Goal: Task Accomplishment & Management: Manage account settings

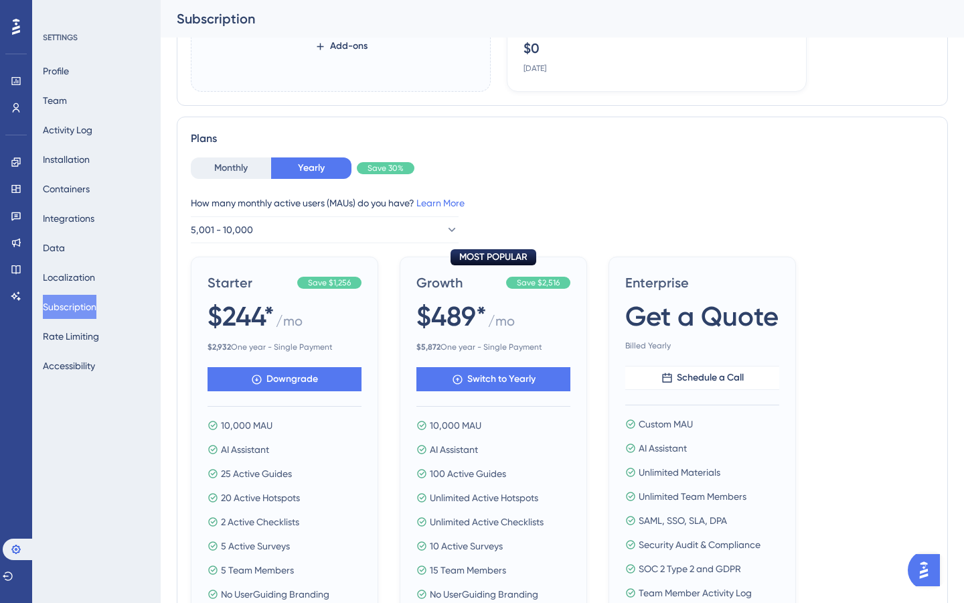
scroll to position [293, 0]
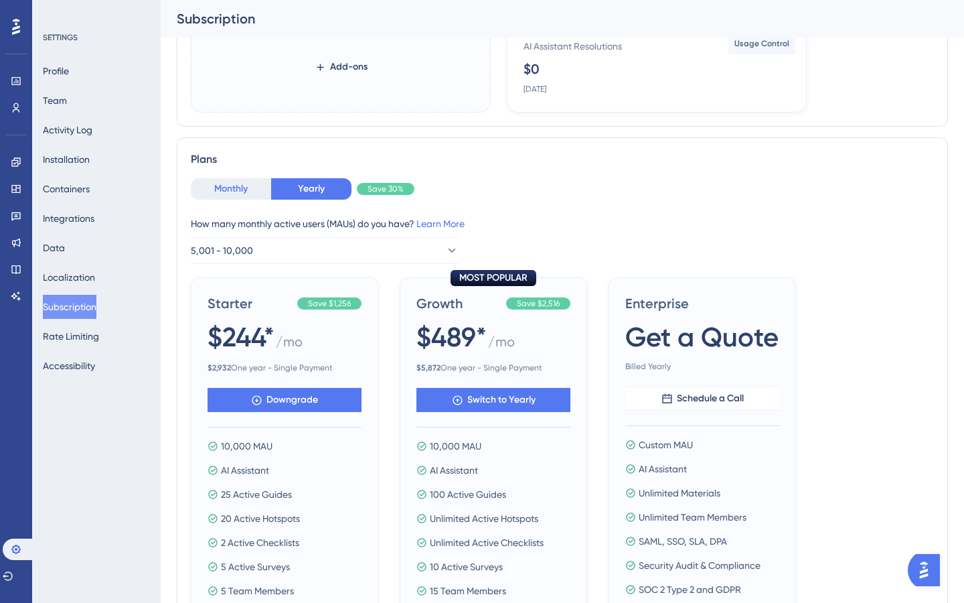
click at [225, 182] on button "Monthly" at bounding box center [231, 188] width 80 height 21
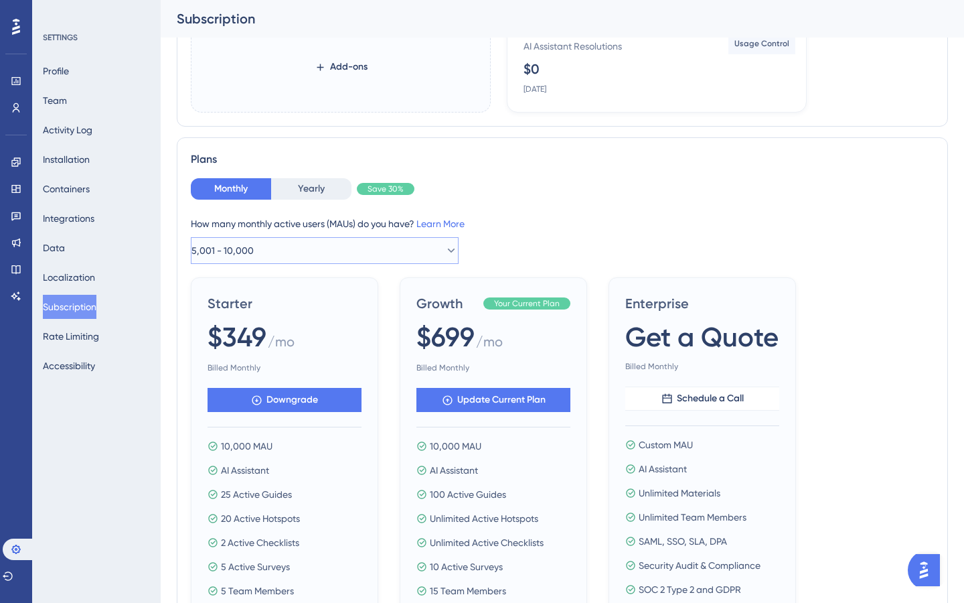
click at [277, 252] on button "5,001 - 10,000" at bounding box center [325, 250] width 268 height 27
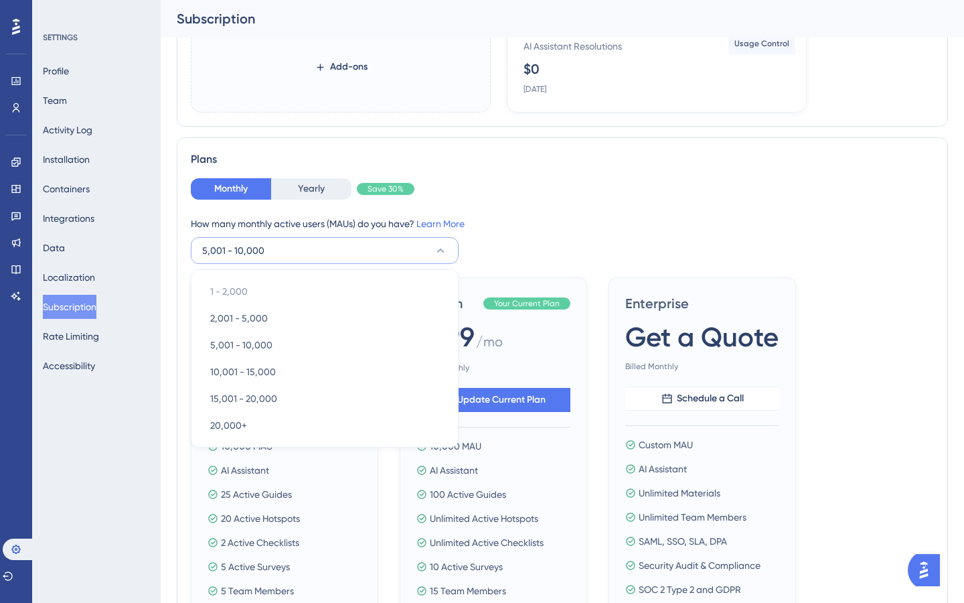
scroll to position [348, 0]
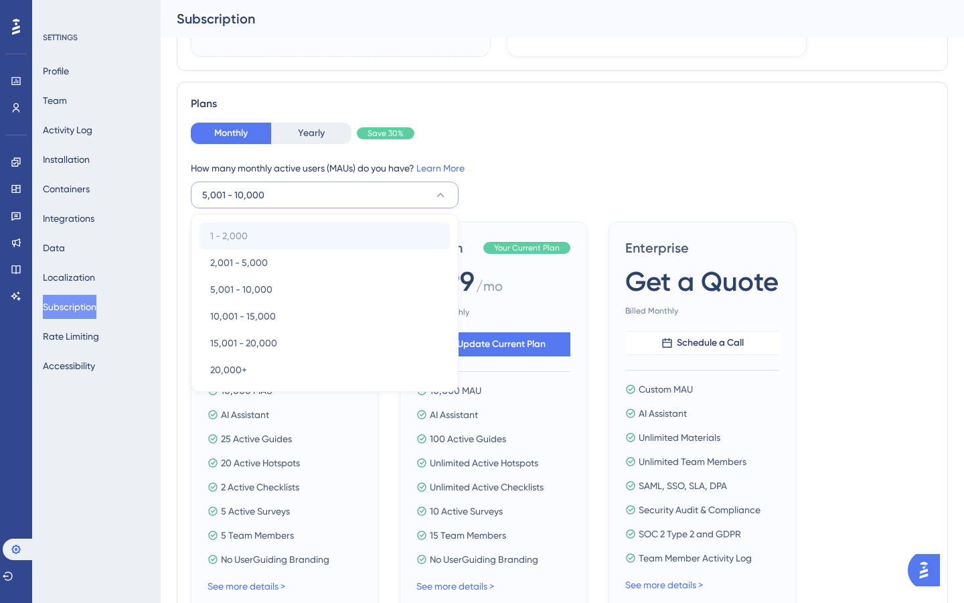
click at [254, 238] on div "1 - 2,000 1 - 2,000" at bounding box center [324, 235] width 229 height 27
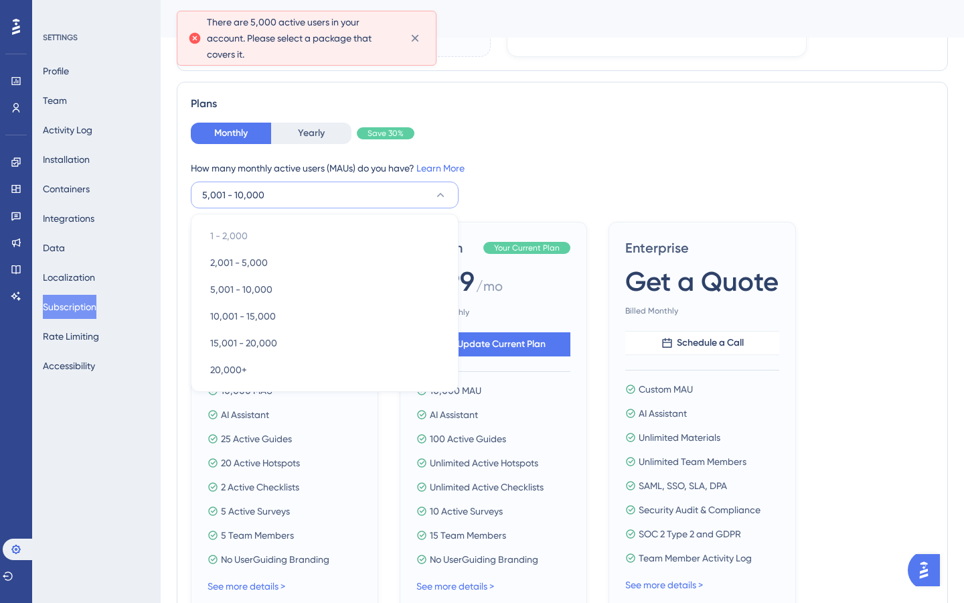
click at [582, 161] on div "How many monthly active users ([PERSON_NAME]) do you have? Learn More" at bounding box center [562, 168] width 743 height 16
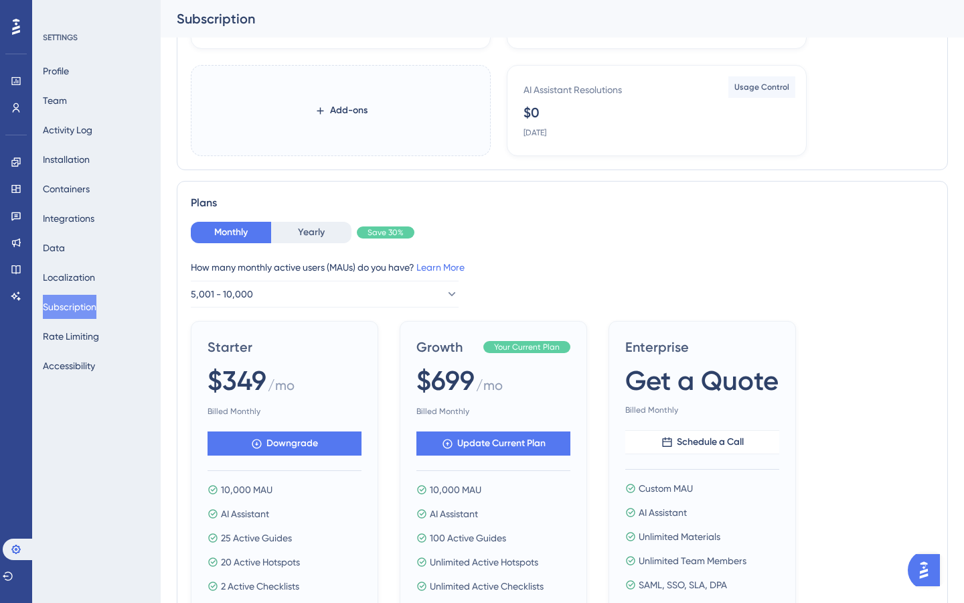
scroll to position [0, 0]
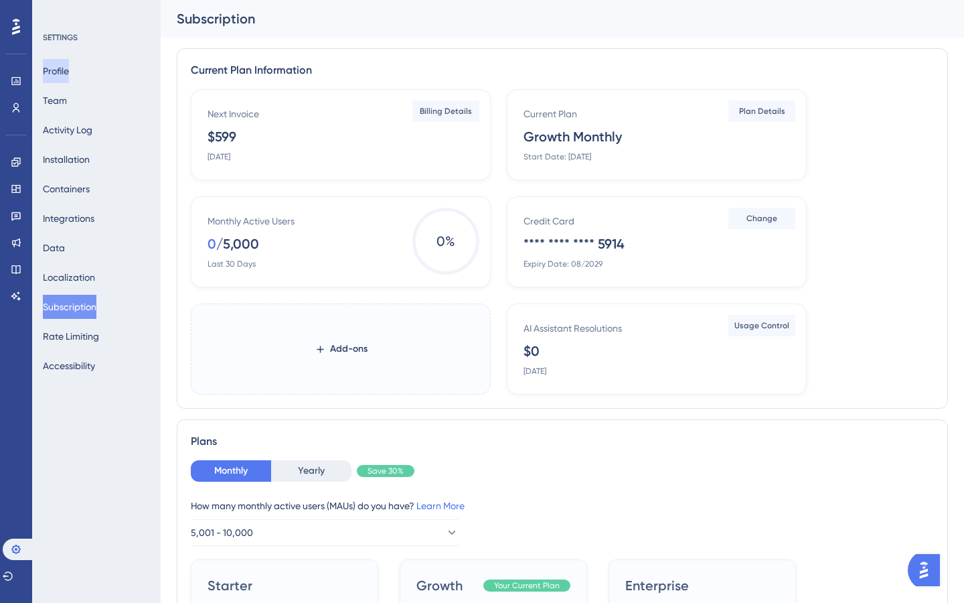
click at [60, 70] on button "Profile" at bounding box center [56, 71] width 26 height 24
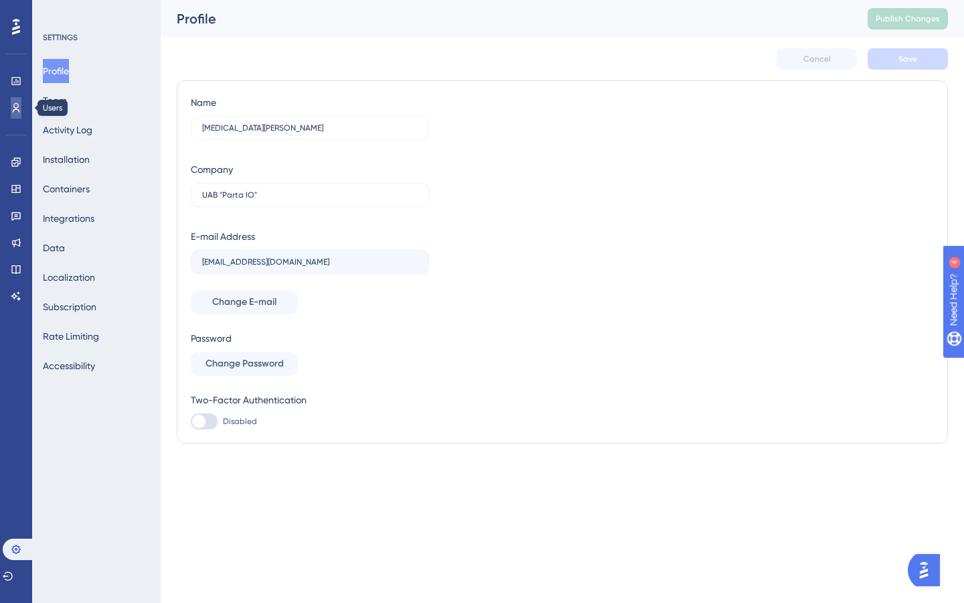
click at [17, 108] on icon at bounding box center [16, 107] width 11 height 11
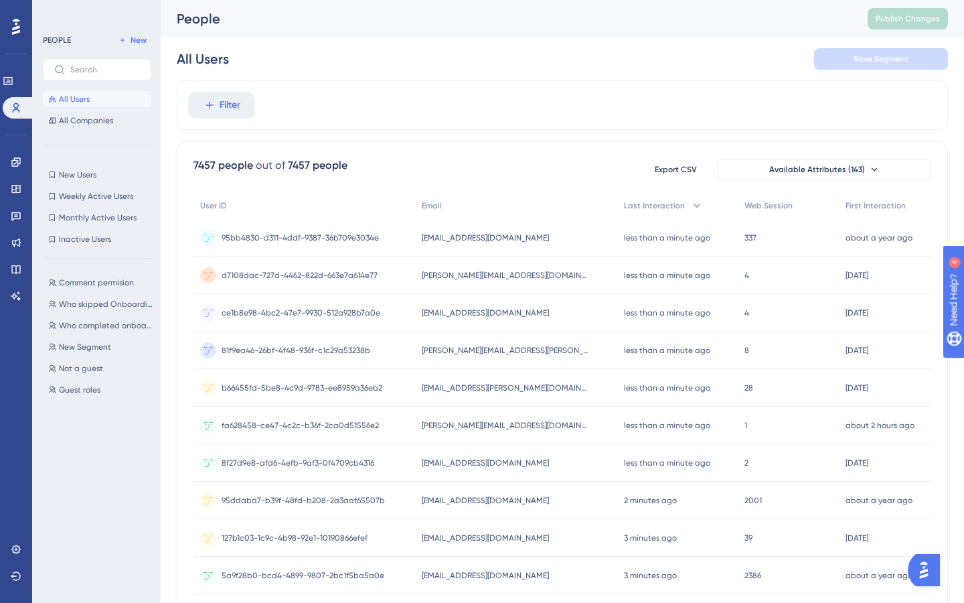
click at [315, 240] on span "95bb4830-d311-4ddf-9387-36b709e3034e" at bounding box center [300, 237] width 157 height 11
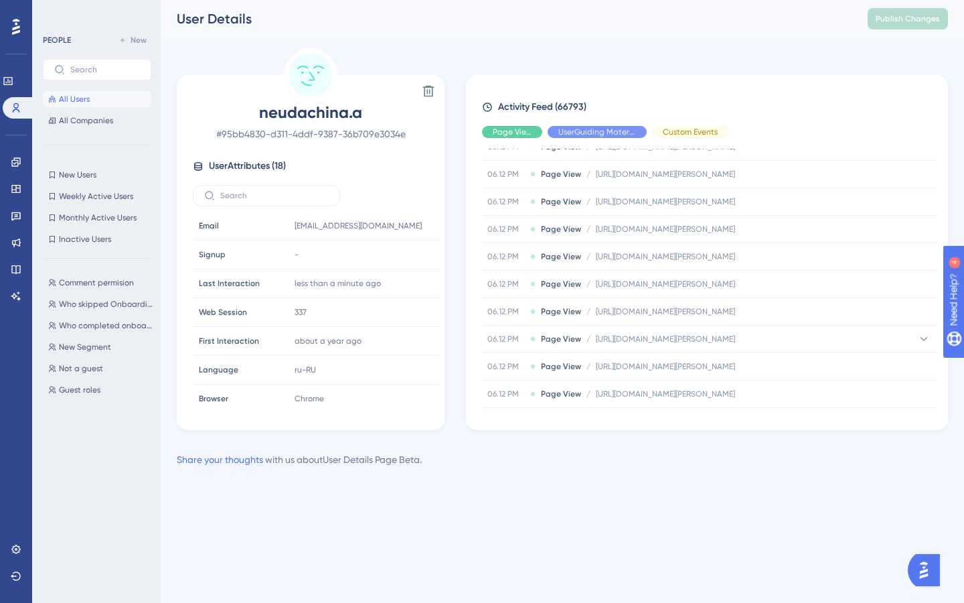
scroll to position [1560, 0]
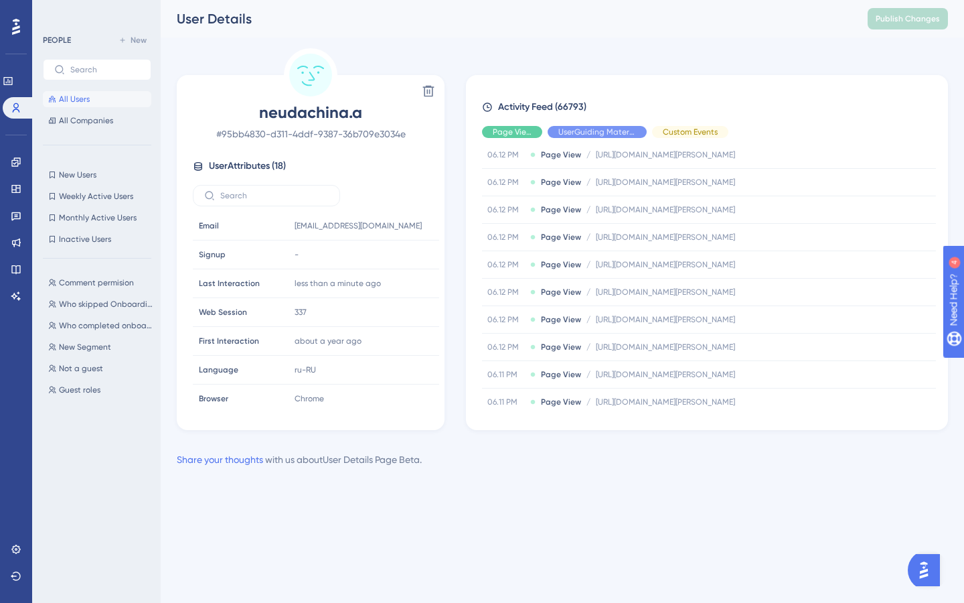
click at [76, 97] on span "All Users" at bounding box center [74, 99] width 31 height 11
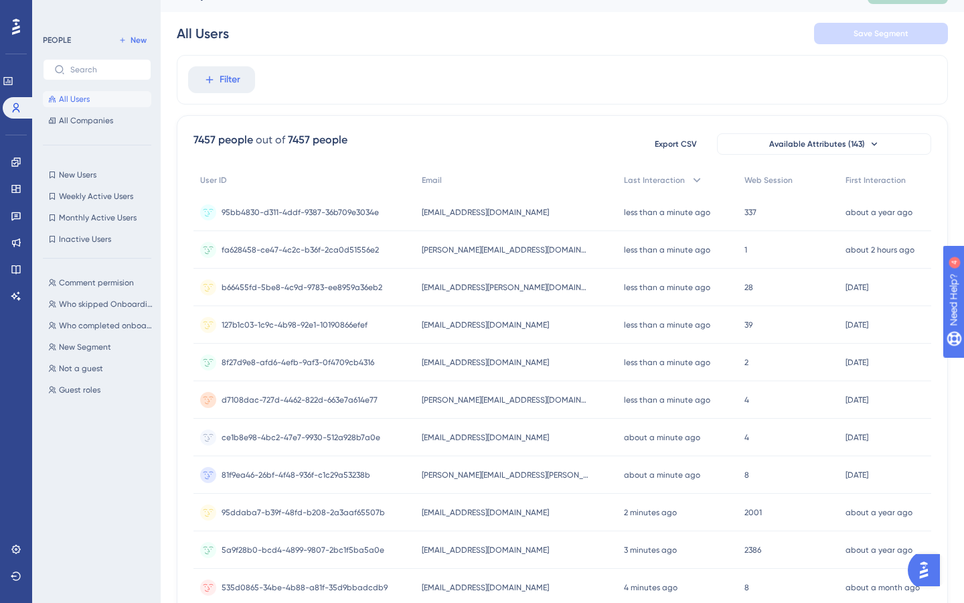
scroll to position [34, 0]
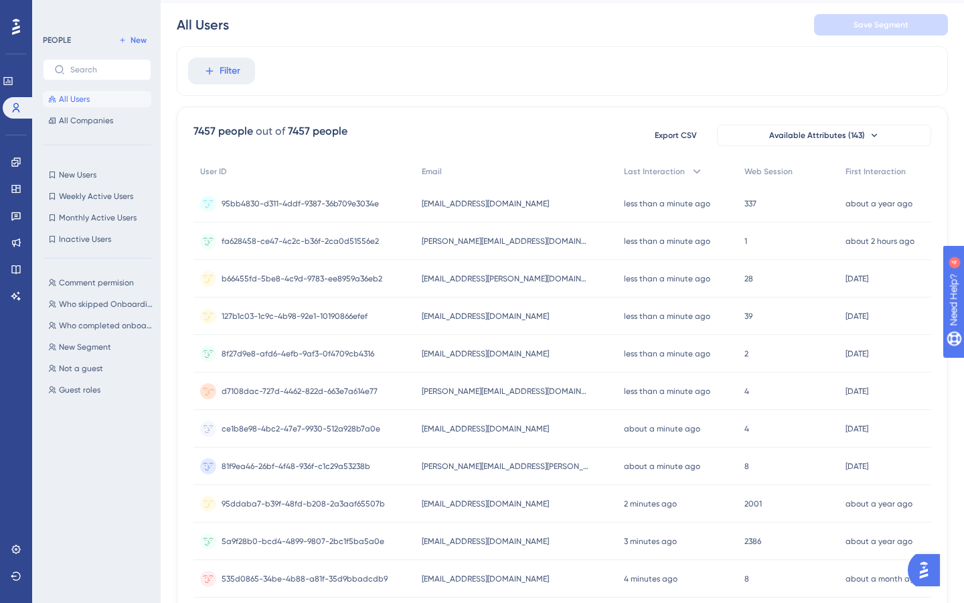
click at [311, 388] on span "d7108dac-727d-4462-822d-663e7a614e77" at bounding box center [300, 391] width 156 height 11
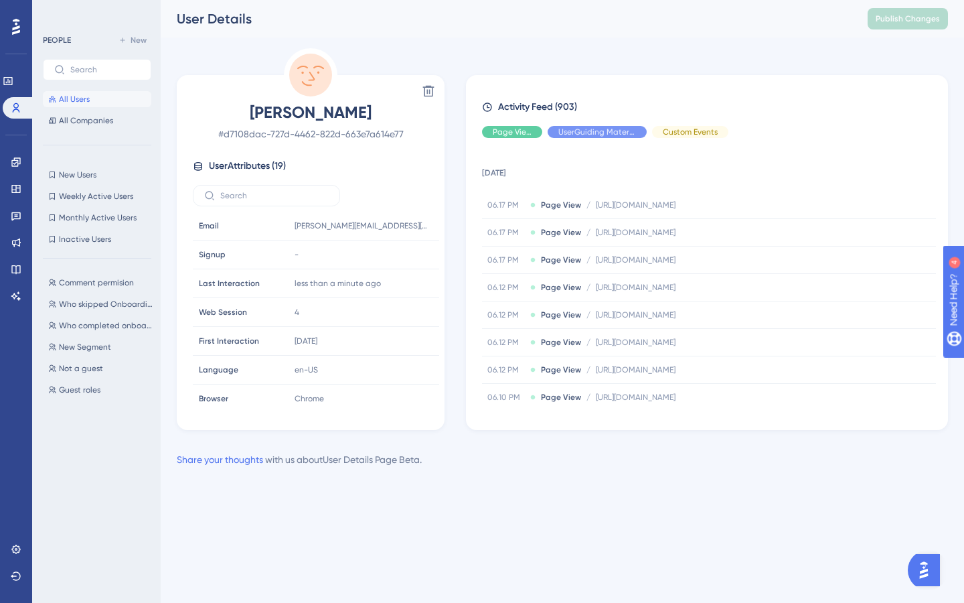
click at [85, 95] on span "All Users" at bounding box center [74, 99] width 31 height 11
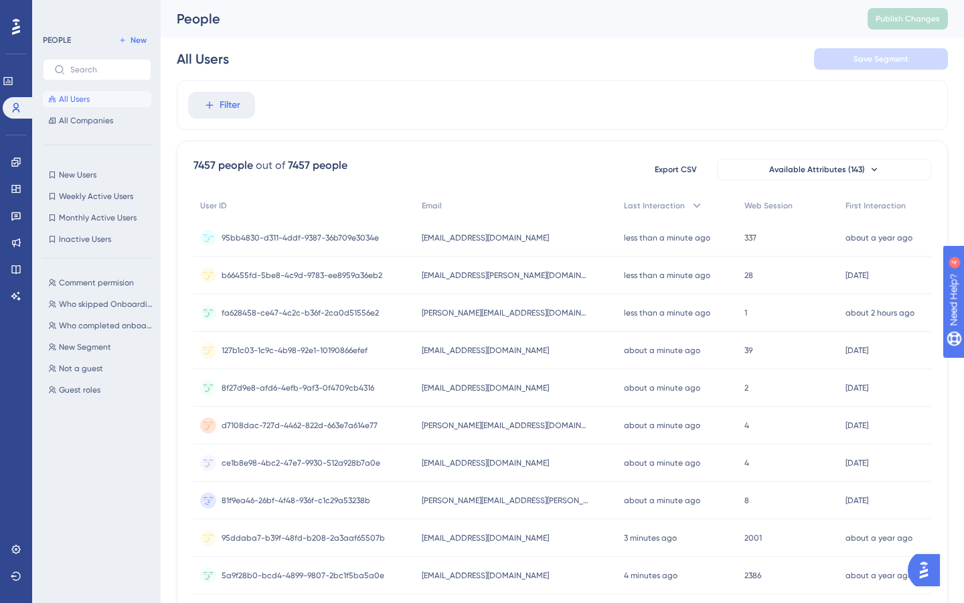
click at [286, 231] on div "95bb4830-d311-4ddf-9387-36b709e3034e 95bb4830-d311-4ddf-9387-36b709e3034e" at bounding box center [300, 238] width 157 height 38
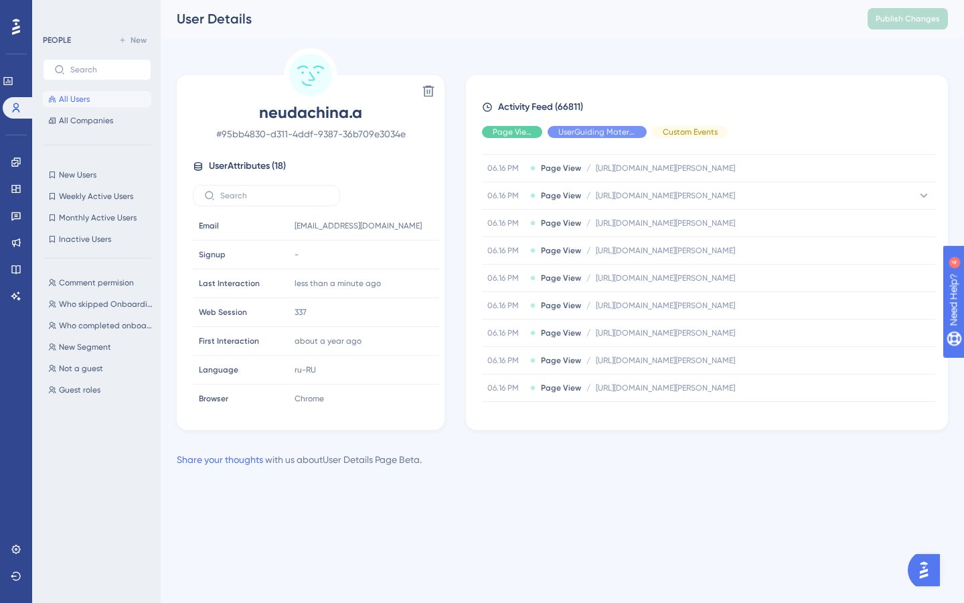
scroll to position [627, 0]
